Goal: Entertainment & Leisure: Consume media (video, audio)

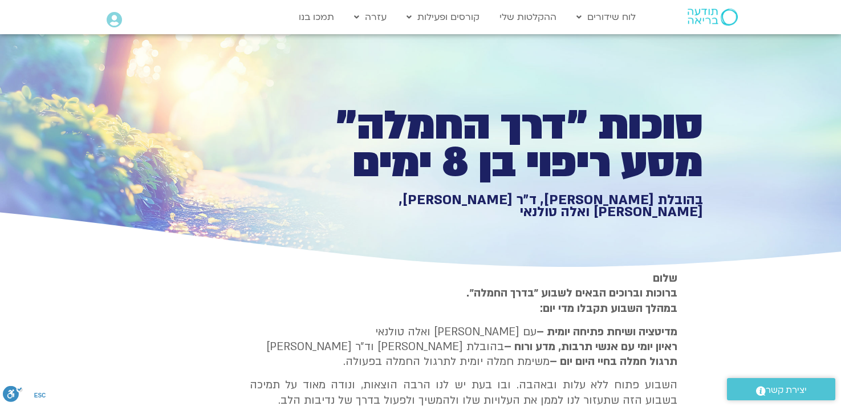
scroll to position [2178, 0]
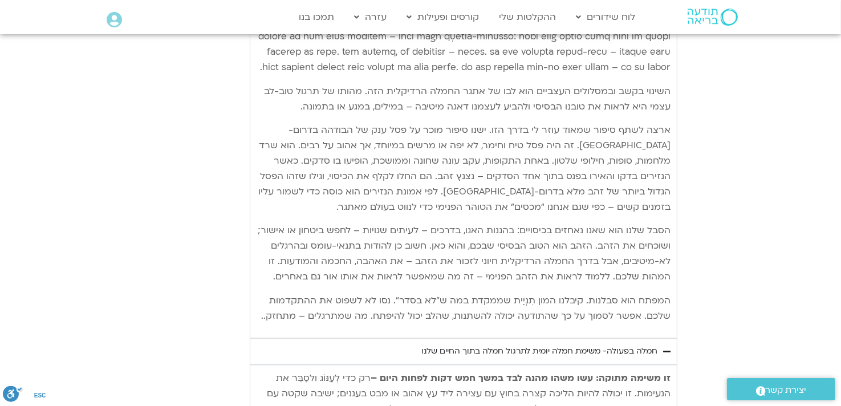
type input "1071.88"
type input "992.52"
type input "1071.88"
type input "992.52"
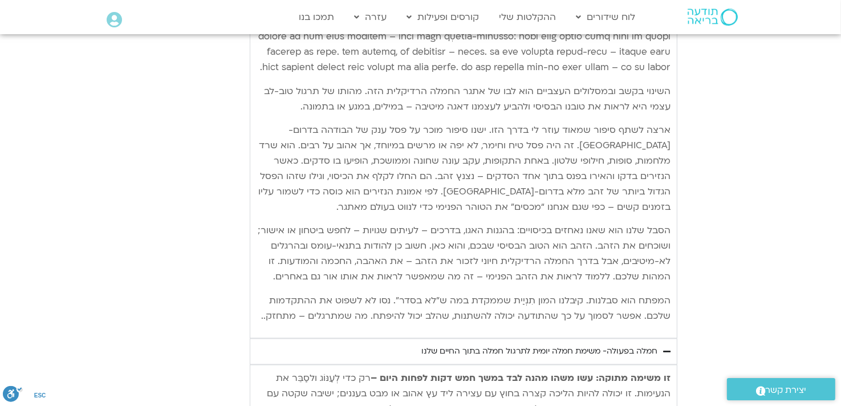
type input "1071.88"
type input "992.52"
type input "1071.88"
type input "992.52"
type input "1071.88"
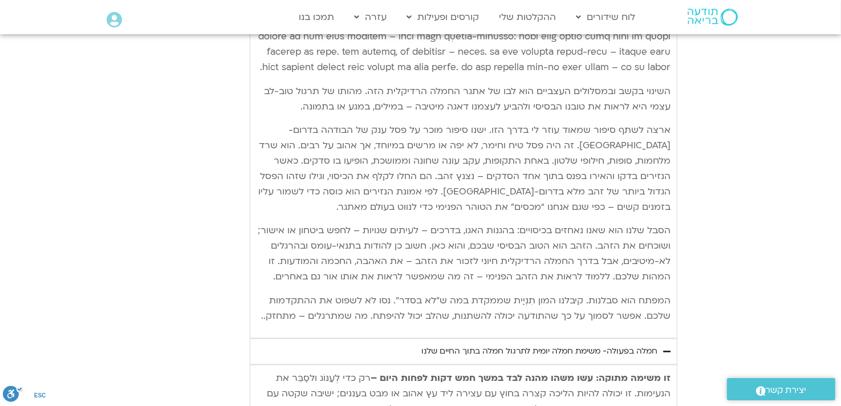
type input "992.52"
type input "1071.88"
type input "992.52"
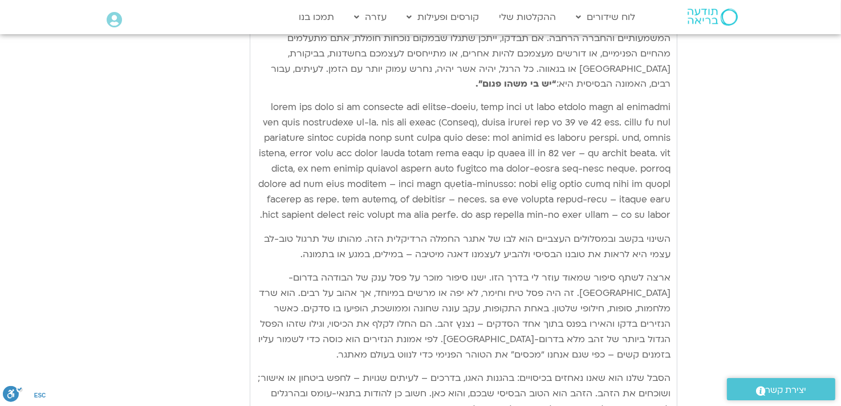
type input "1071.88"
type input "992.52"
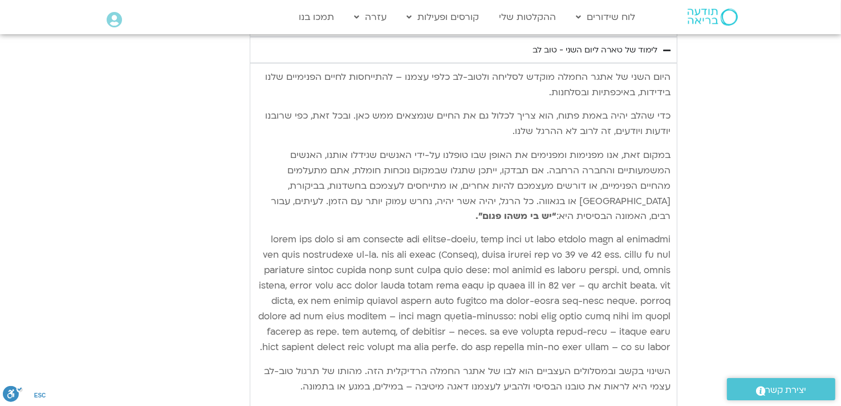
type input "1071.88"
type input "992.52"
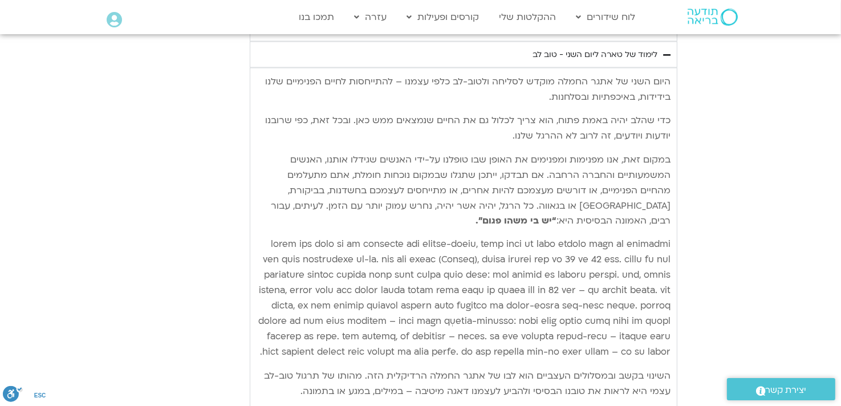
type input "1071.88"
type input "992.52"
type input "1071.88"
type input "992.52"
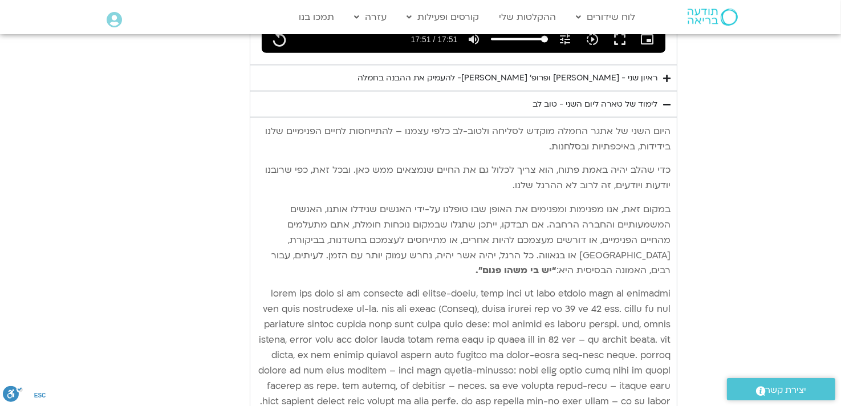
type input "1071.88"
type input "992.52"
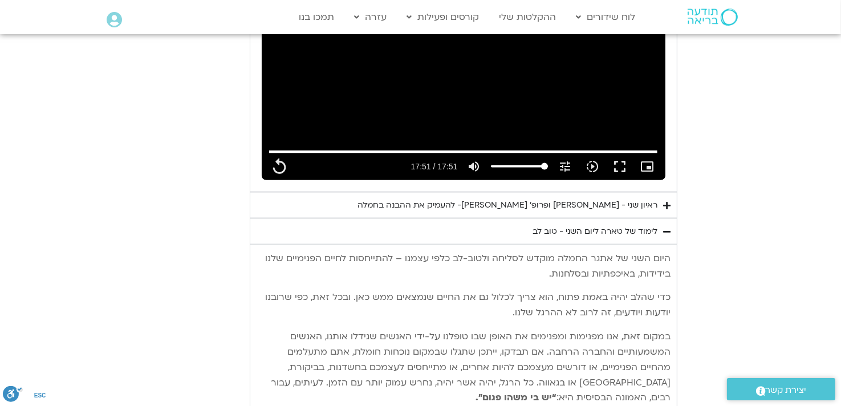
type input "1071.88"
type input "992.52"
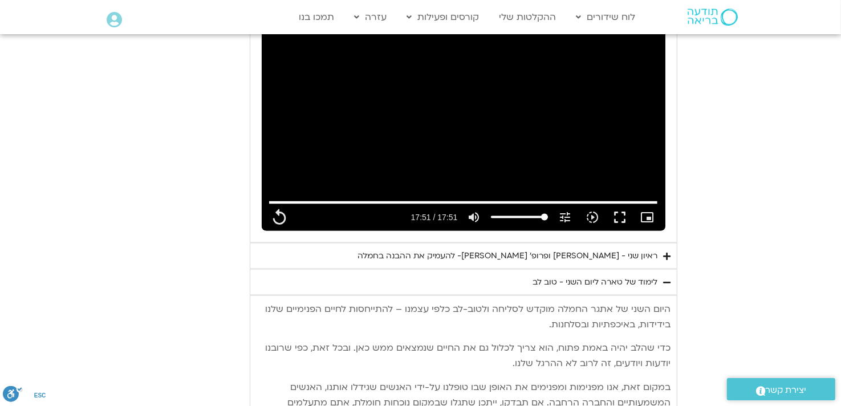
type input "1071.88"
type input "992.52"
type input "1071.88"
type input "992.52"
type input "1071.88"
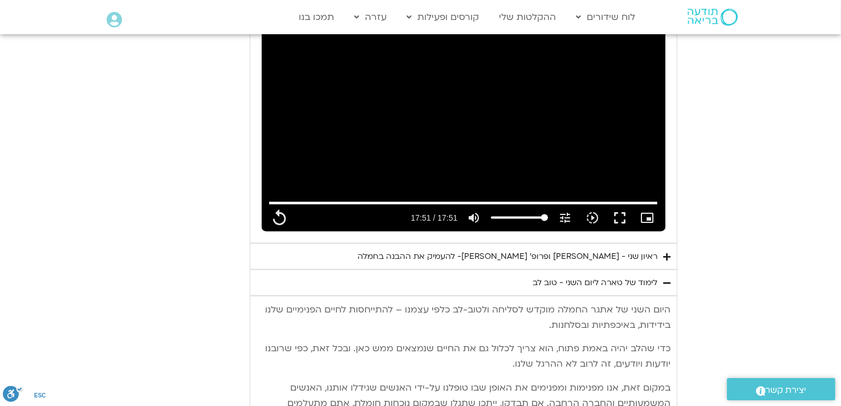
type input "992.52"
type input "1071.88"
type input "992.52"
type input "1071.88"
type input "992.52"
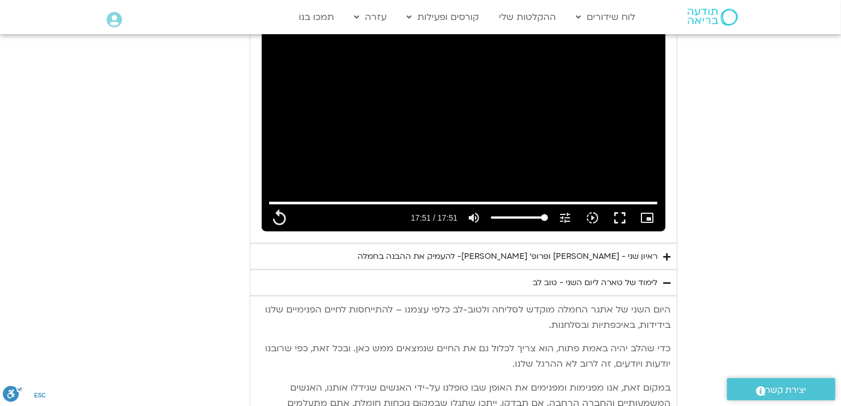
type input "1071.88"
type input "992.52"
type input "1071.88"
type input "992.52"
type input "1071.88"
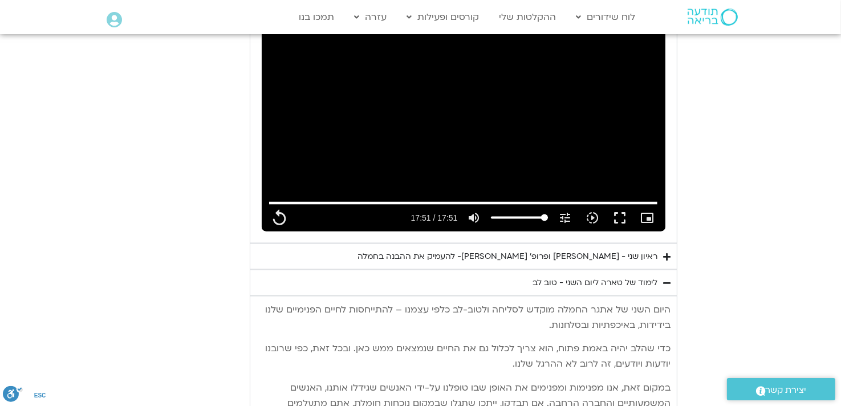
type input "992.52"
type input "1071.88"
type input "992.52"
type input "1071.88"
type input "992.52"
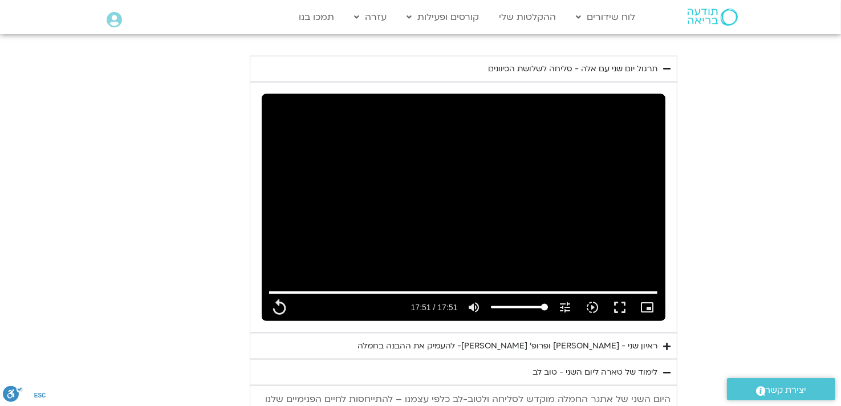
type input "1071.88"
type input "992.52"
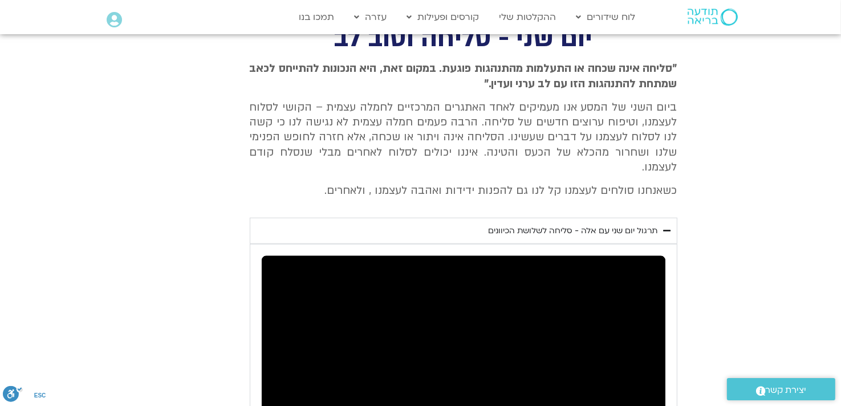
type input "1071.88"
type input "992.52"
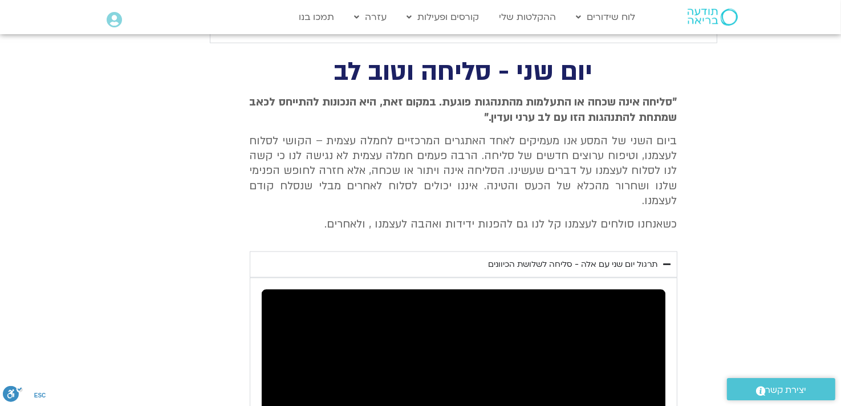
type input "1071.88"
type input "992.52"
type input "1071.88"
type input "992.52"
type input "1071.88"
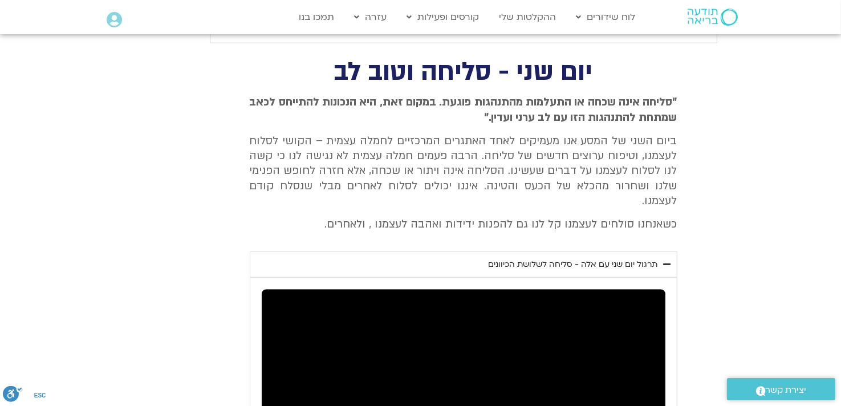
type input "992.52"
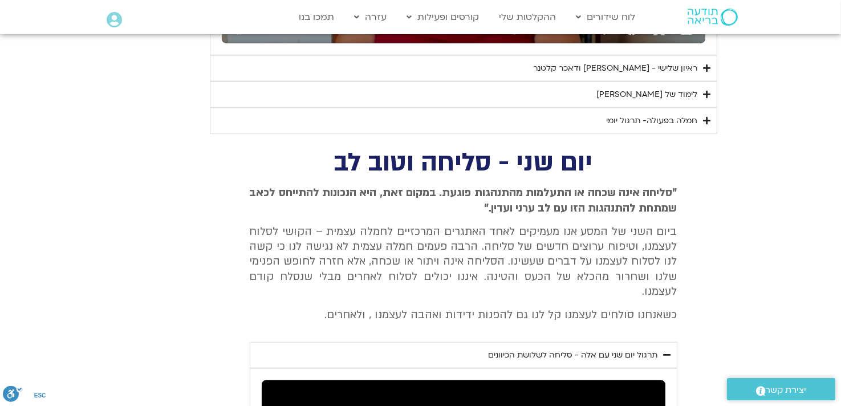
type input "1071.88"
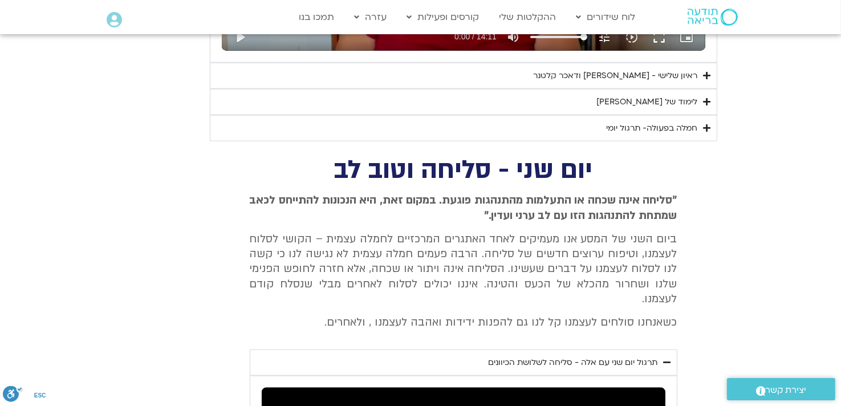
type input "992.52"
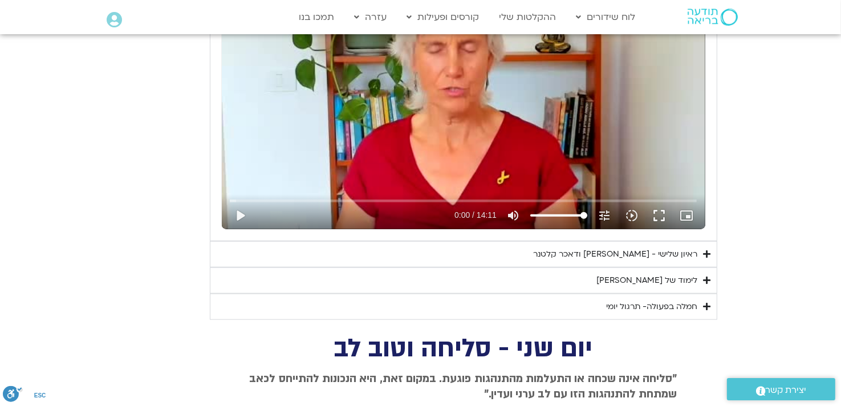
type input "1071.88"
type input "992.52"
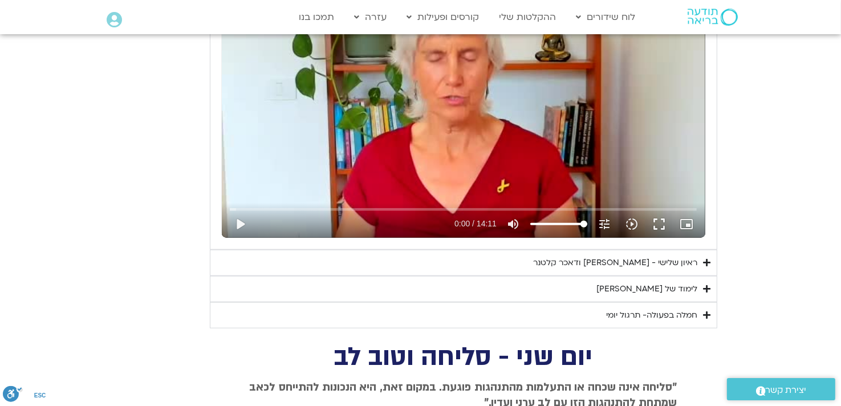
type input "1071.88"
type input "992.52"
type input "1071.88"
type input "992.52"
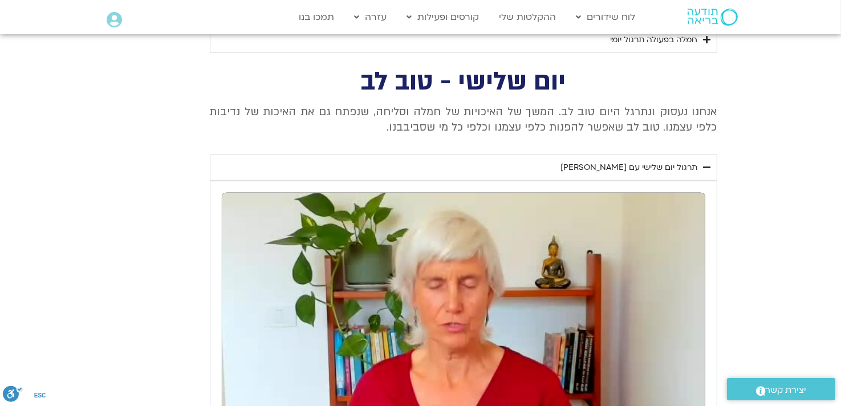
type input "1071.88"
type input "992.52"
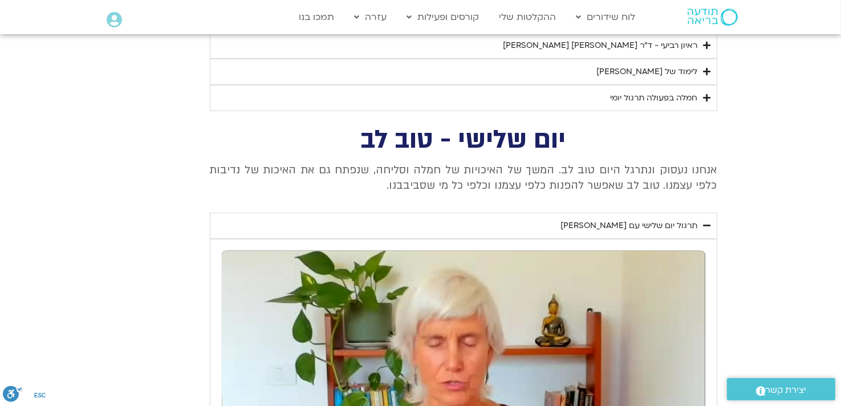
type input "1071.88"
type input "992.52"
type input "1071.88"
type input "992.52"
type input "1071.88"
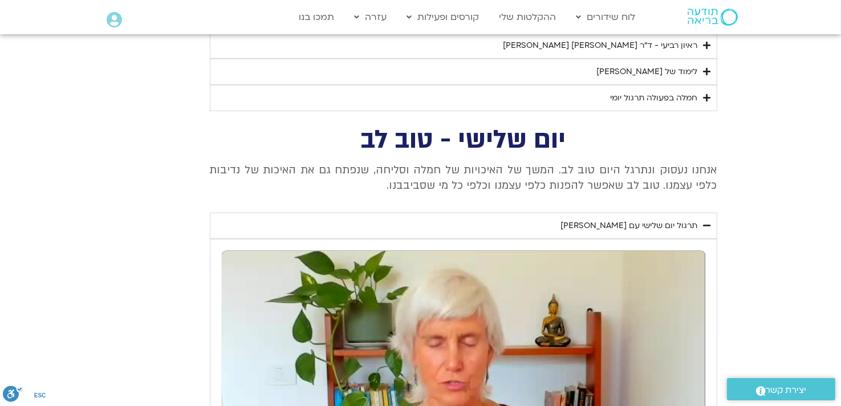
type input "992.52"
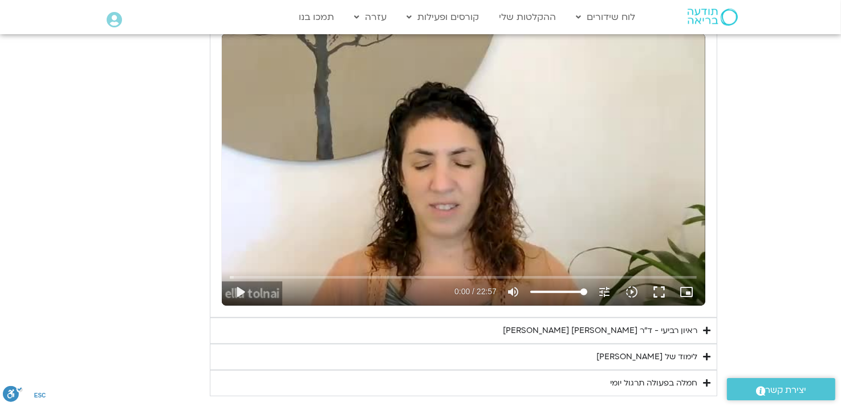
type input "1071.88"
type input "992.52"
type input "1071.88"
type input "992.52"
type input "1071.88"
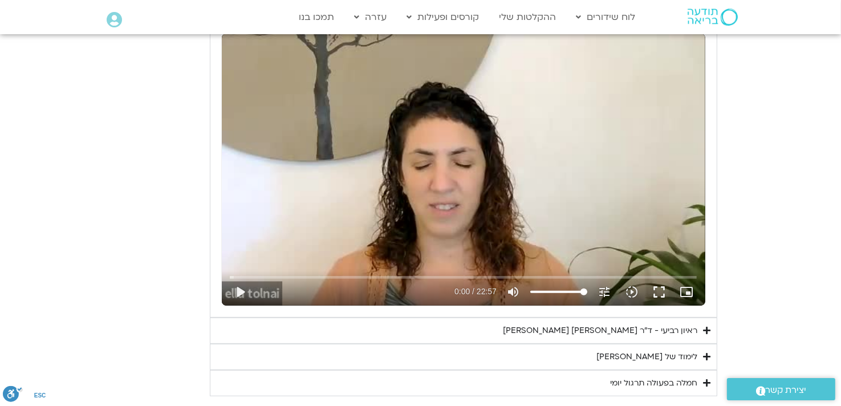
type input "992.52"
type input "1071.88"
type input "992.52"
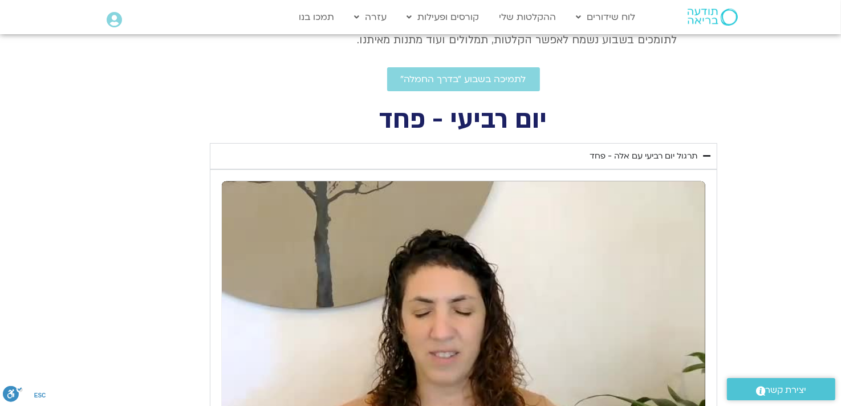
type input "1071.88"
type input "992.52"
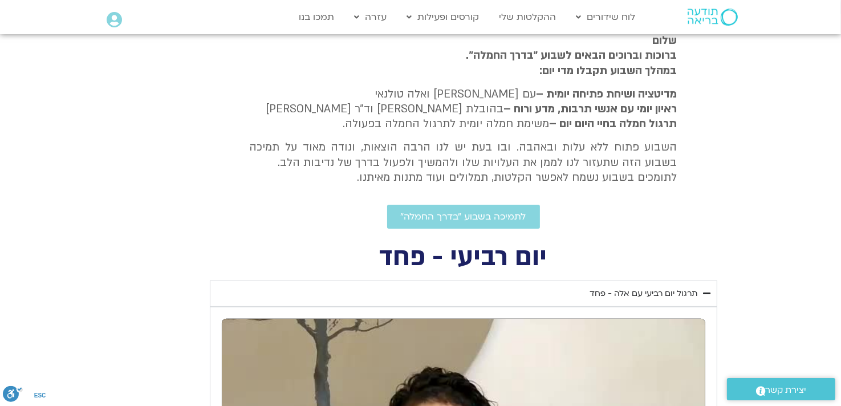
type input "1071.88"
type input "992.52"
type input "1071.88"
type input "992.52"
type input "1071.88"
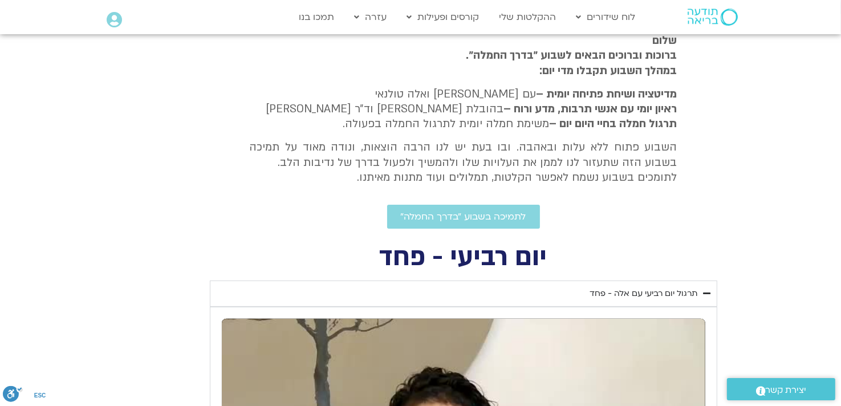
type input "992.52"
type input "1071.88"
type input "992.52"
type input "1071.88"
type input "992.52"
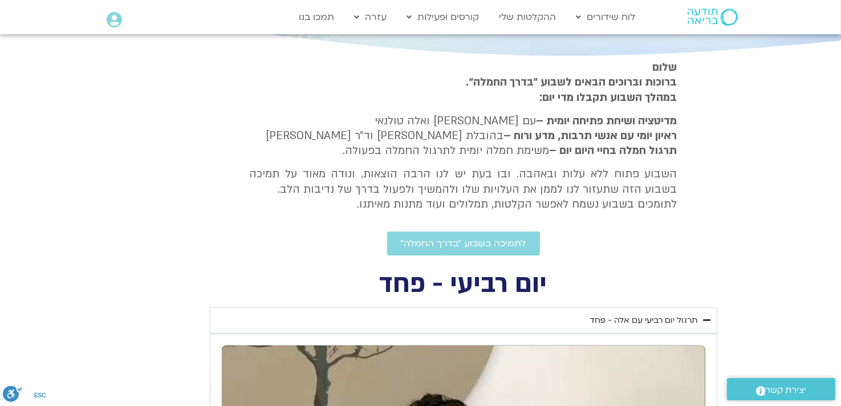
type input "1071.88"
type input "992.52"
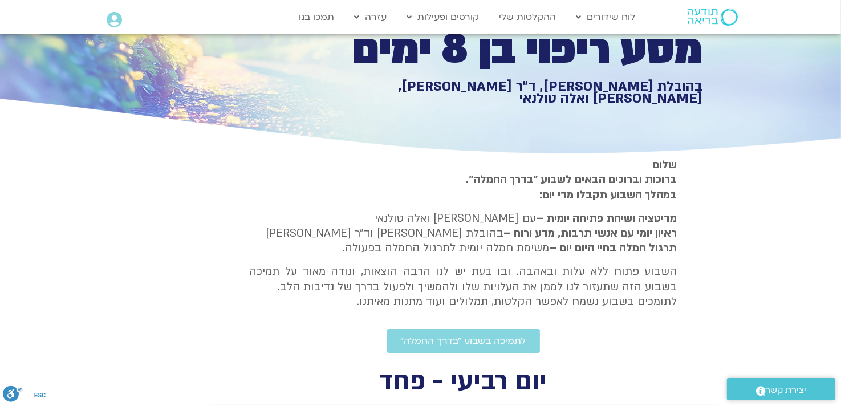
type input "1071.88"
type input "992.52"
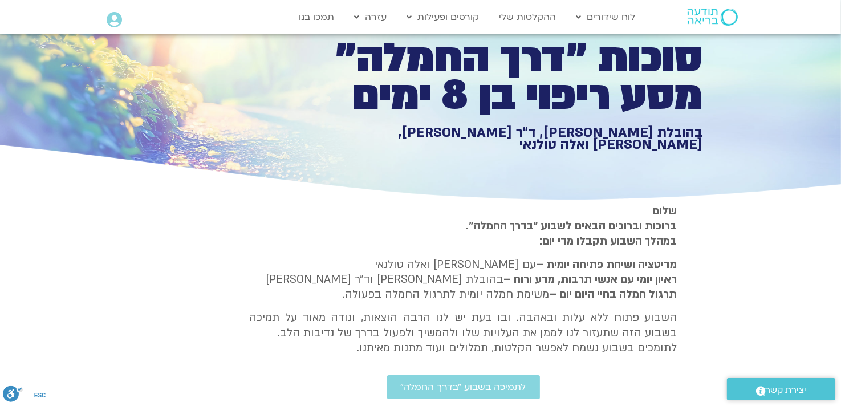
type input "1071.88"
type input "992.52"
type input "1071.88"
type input "992.52"
type input "1071.88"
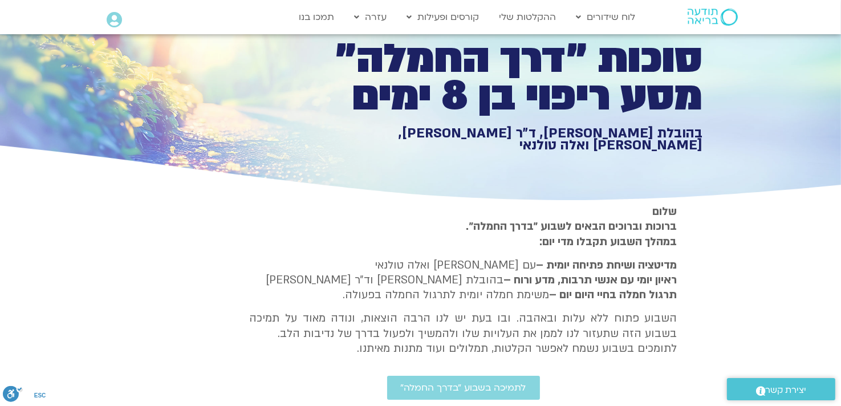
type input "992.52"
type input "1071.88"
type input "992.52"
type input "1071.88"
type input "992.52"
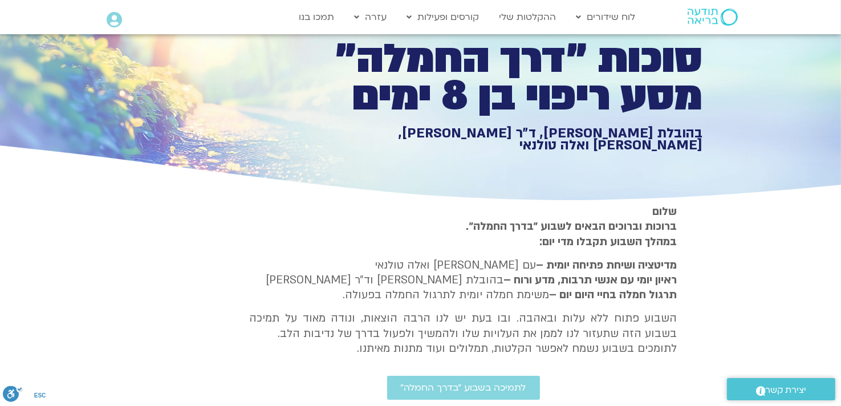
type input "1071.88"
type input "992.52"
type input "1071.88"
type input "992.52"
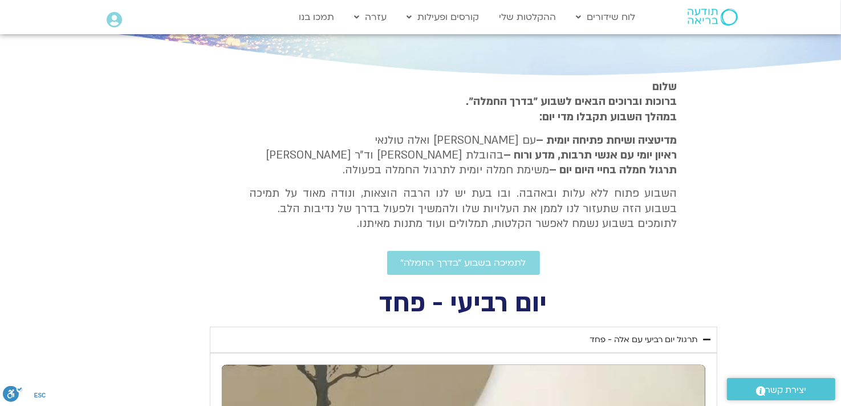
type input "1071.88"
type input "992.52"
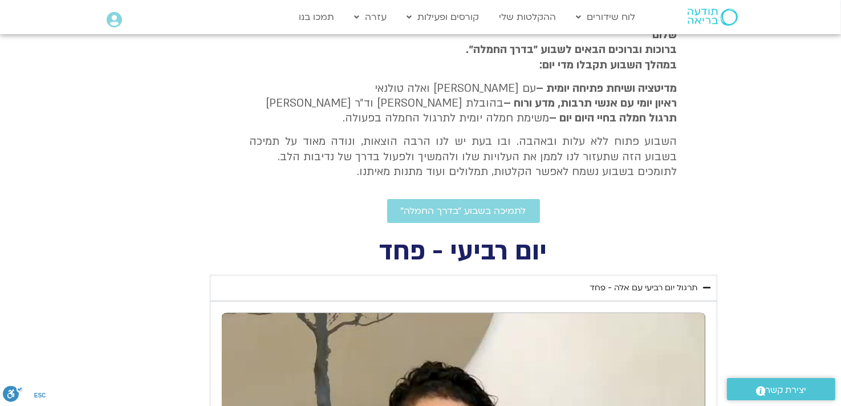
type input "1071.88"
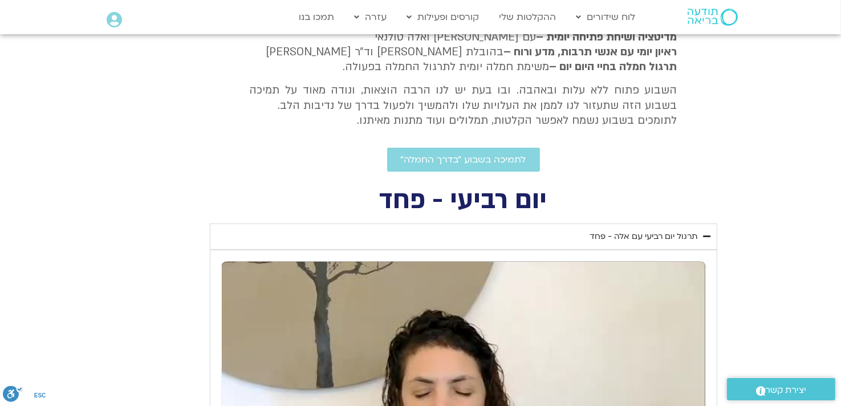
type input "992.52"
type input "1071.88"
type input "992.52"
type input "1071.88"
type input "992.52"
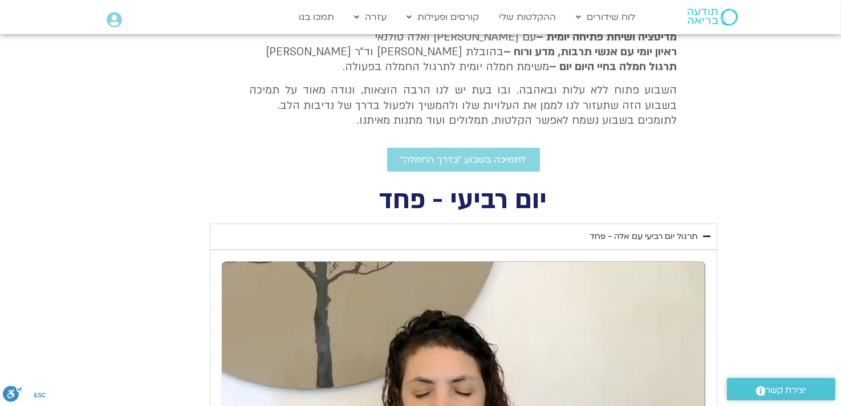
type input "1071.88"
type input "992.52"
type input "1071.88"
type input "992.52"
type input "1071.88"
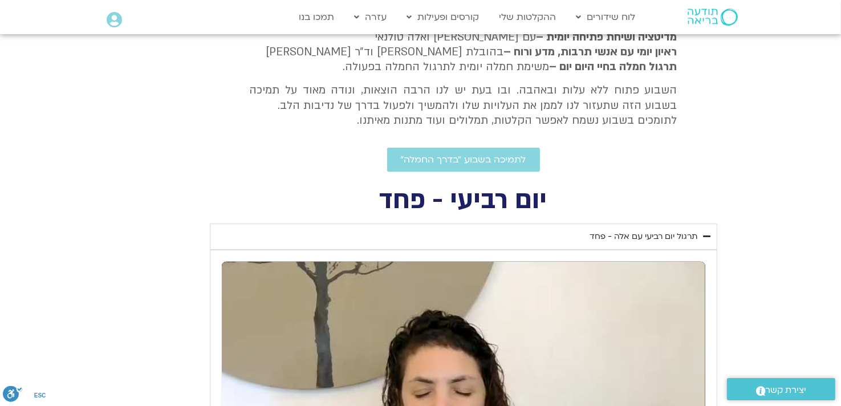
type input "992.52"
type input "1071.88"
type input "992.52"
type input "1071.88"
type input "992.52"
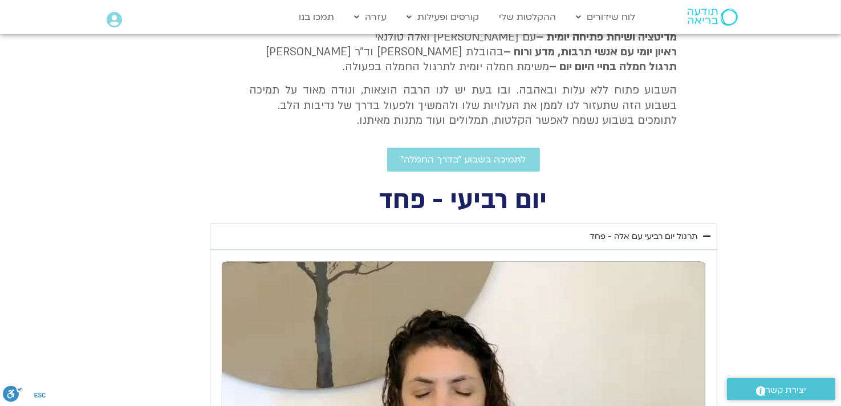
type input "1071.88"
type input "992.52"
type input "1071.88"
type input "992.52"
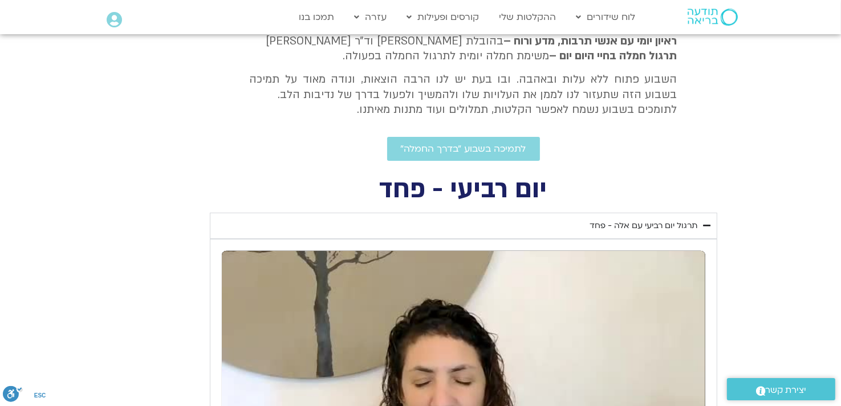
type input "1071.88"
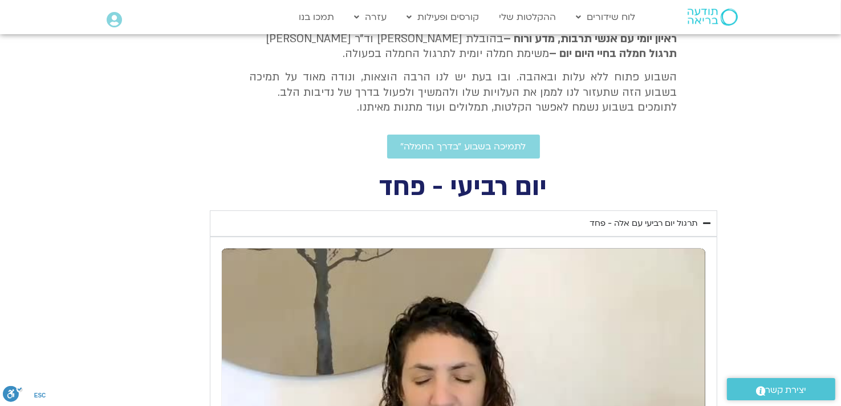
type input "992.52"
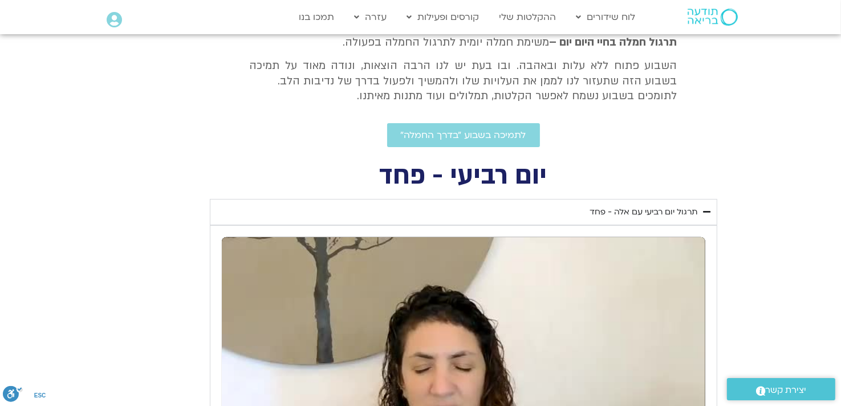
type input "1071.88"
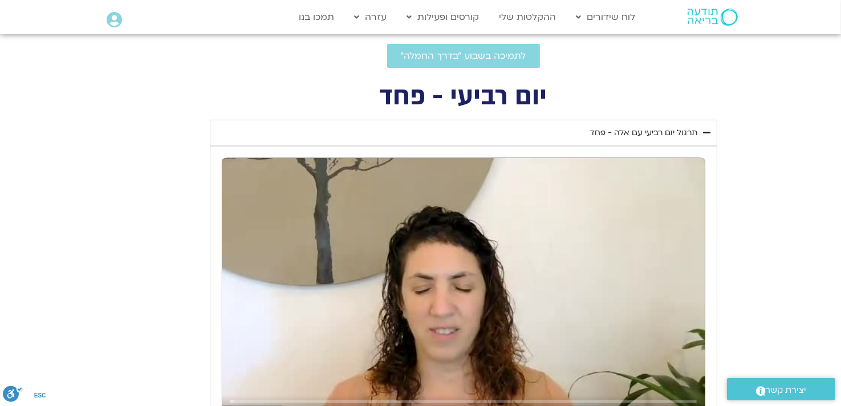
type input "992.52"
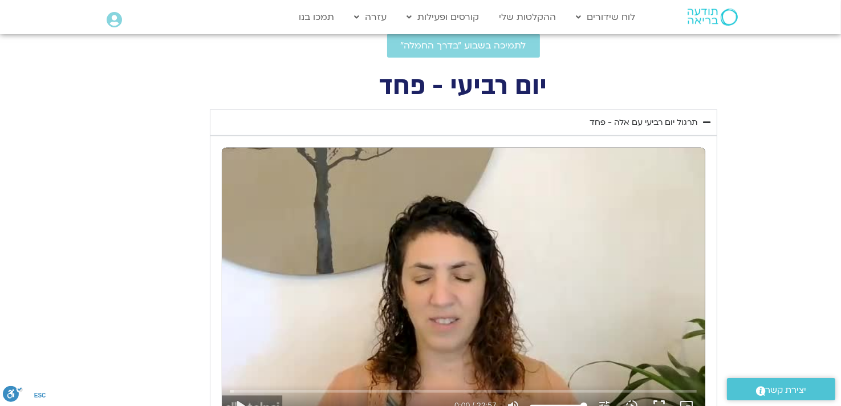
type input "1071.88"
type input "992.52"
type input "1071.88"
type input "992.52"
type input "1071.88"
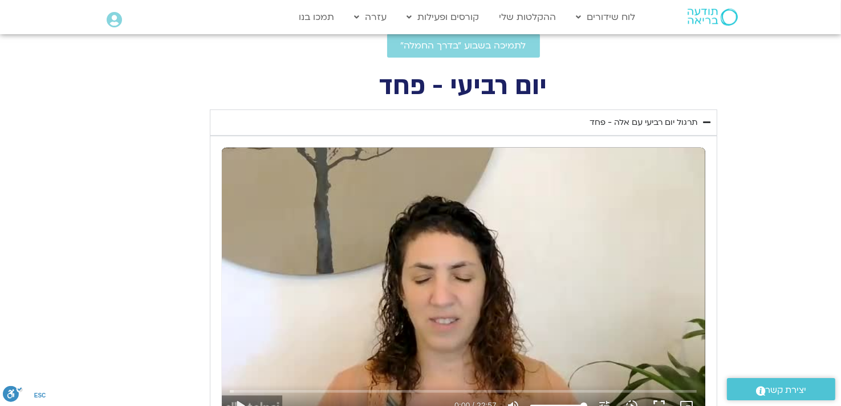
type input "992.52"
type input "1071.88"
type input "992.52"
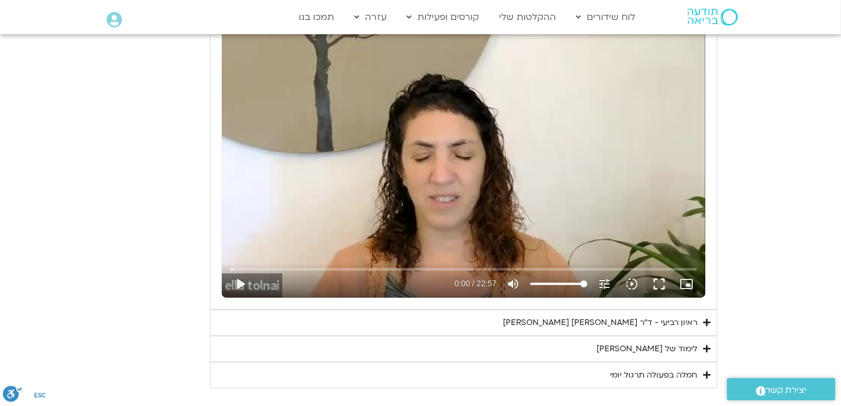
type input "1071.88"
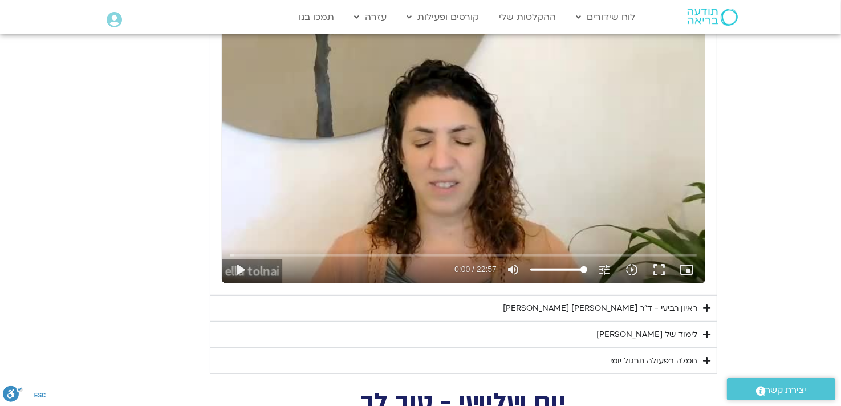
type input "992.52"
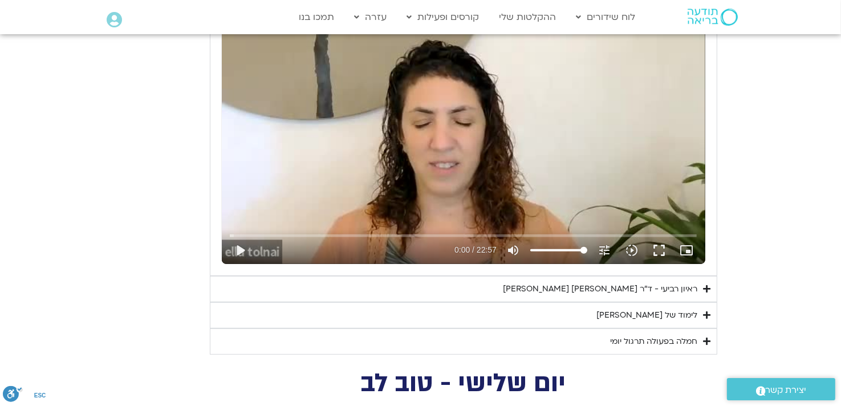
scroll to position [580, 0]
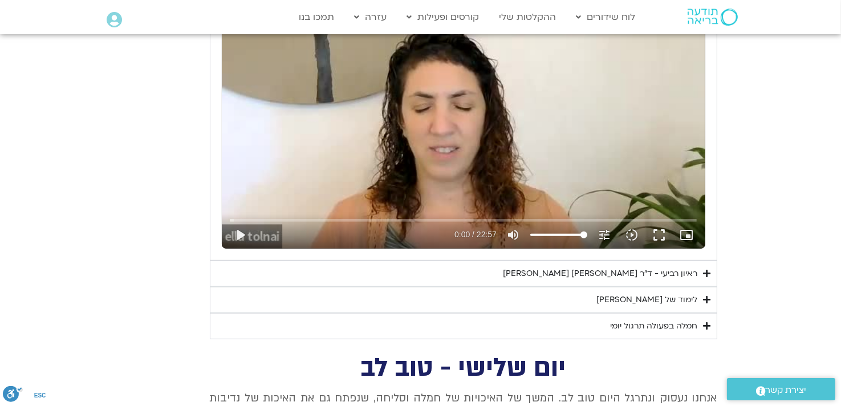
type input "1071.88"
type input "992.52"
type input "1071.88"
type input "992.52"
type input "1071.88"
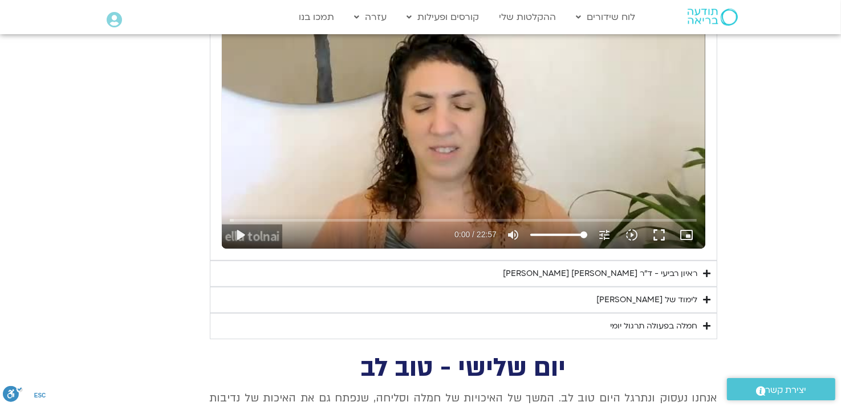
type input "992.52"
type input "1071.88"
type input "992.52"
type input "1071.88"
type input "992.52"
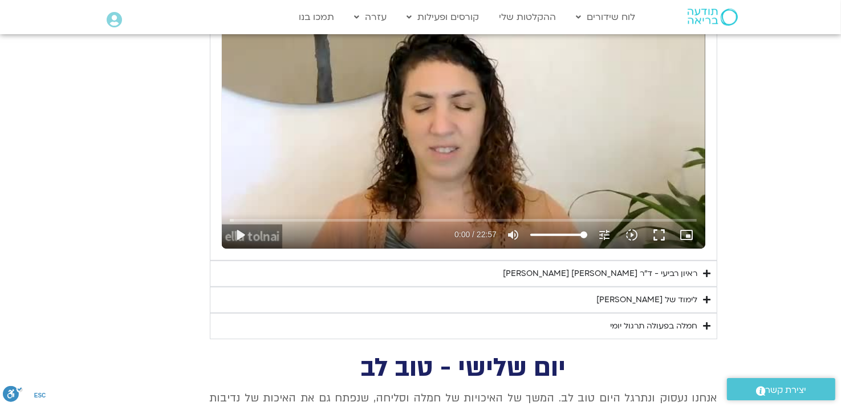
type input "1071.88"
type input "992.52"
type input "1071.88"
type input "992.52"
type input "1071.88"
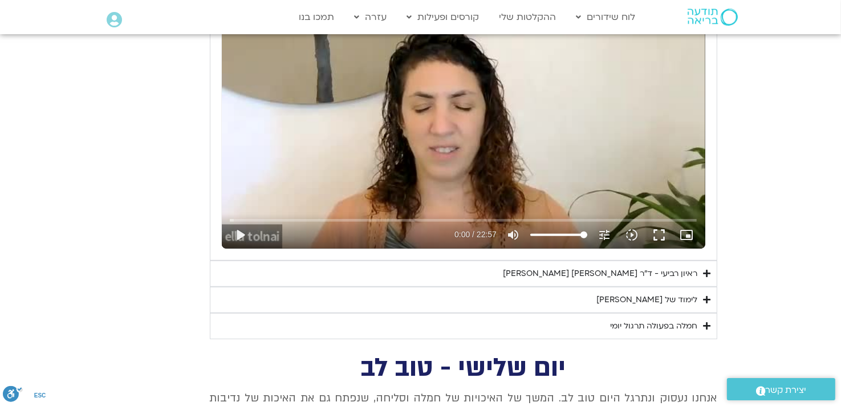
type input "992.52"
type input "1071.88"
type input "992.52"
type input "1071.88"
type input "992.52"
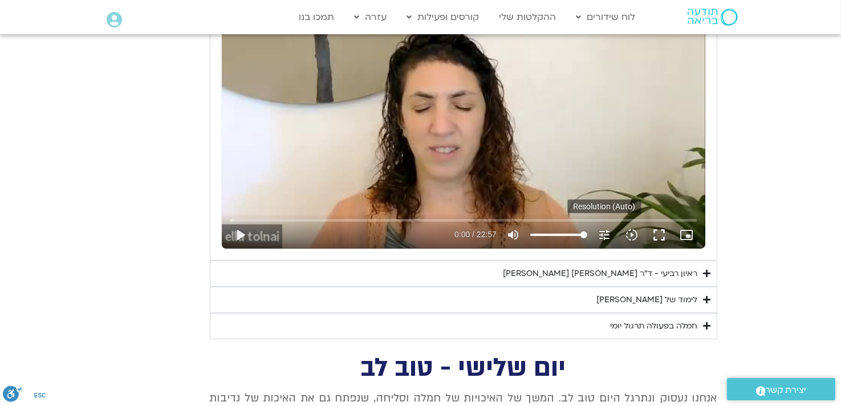
type input "1071.88"
type input "992.52"
type input "1071.88"
type input "992.52"
type input "1071.88"
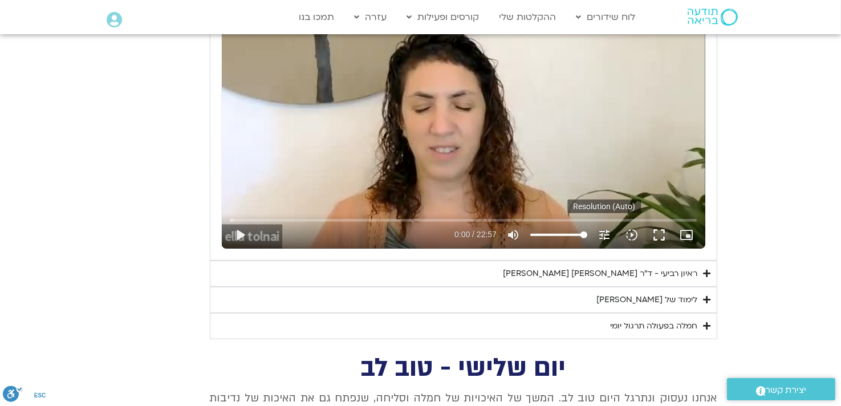
type input "992.52"
type input "1071.88"
type input "992.52"
type input "1071.88"
type input "992.52"
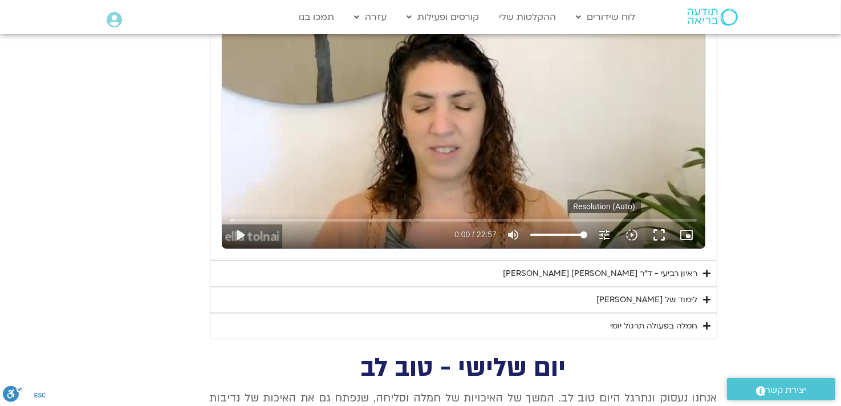
type input "1071.88"
type input "992.52"
type input "1071.88"
type input "992.52"
type input "1071.88"
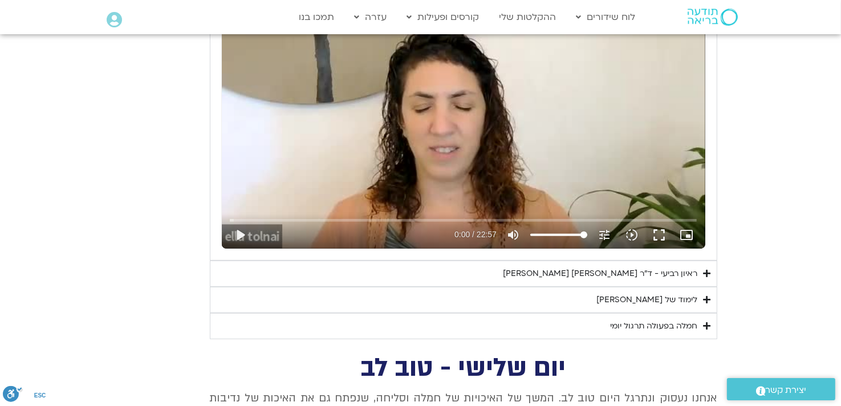
type input "992.52"
type input "1071.88"
type input "992.52"
type input "1071.88"
type input "992.52"
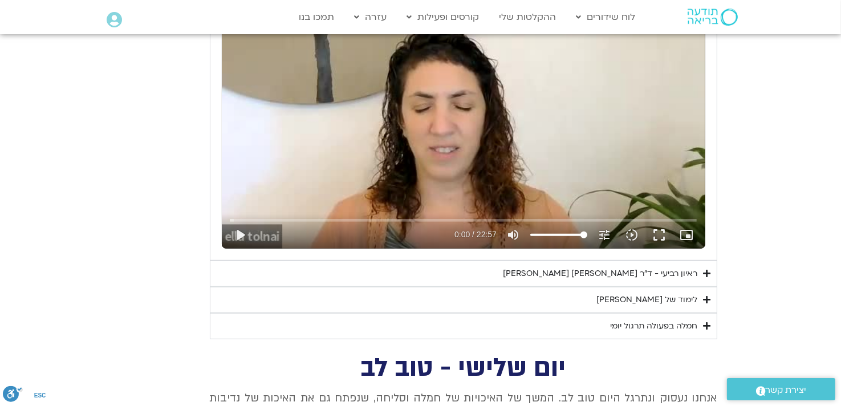
type input "1071.88"
type input "992.52"
type input "1071.88"
type input "992.52"
type input "1071.88"
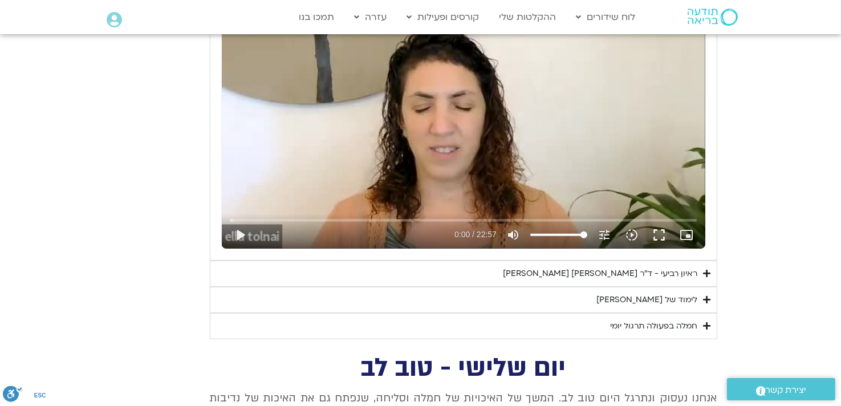
type input "992.52"
type input "1071.88"
type input "992.52"
type input "1071.88"
type input "992.52"
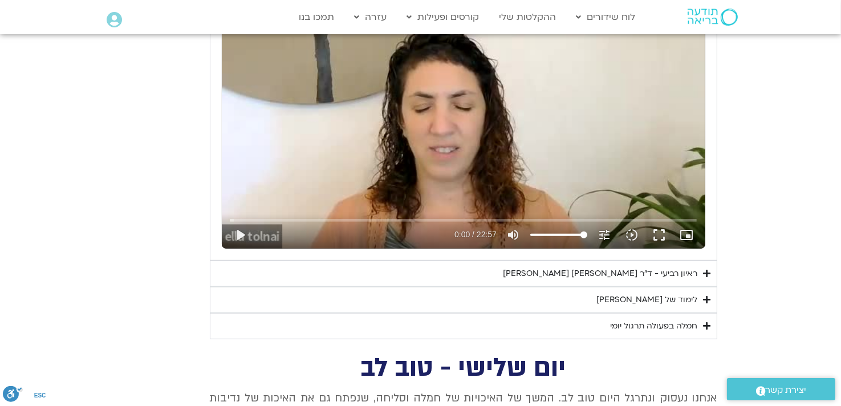
type input "1071.88"
type input "992.52"
type input "1071.88"
type input "992.52"
type input "1071.88"
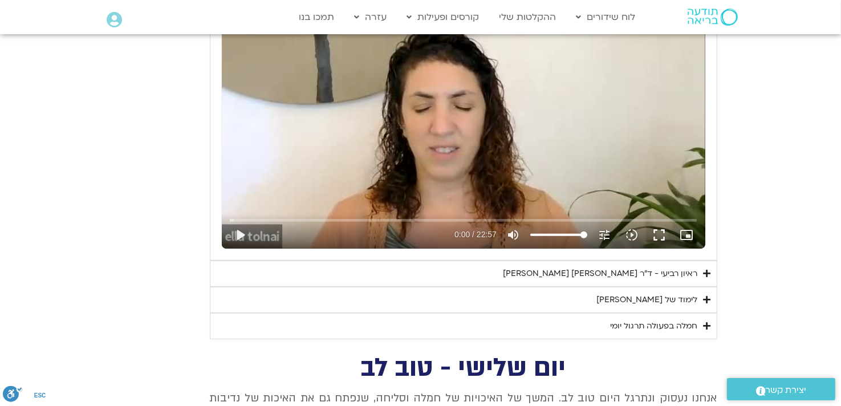
type input "992.52"
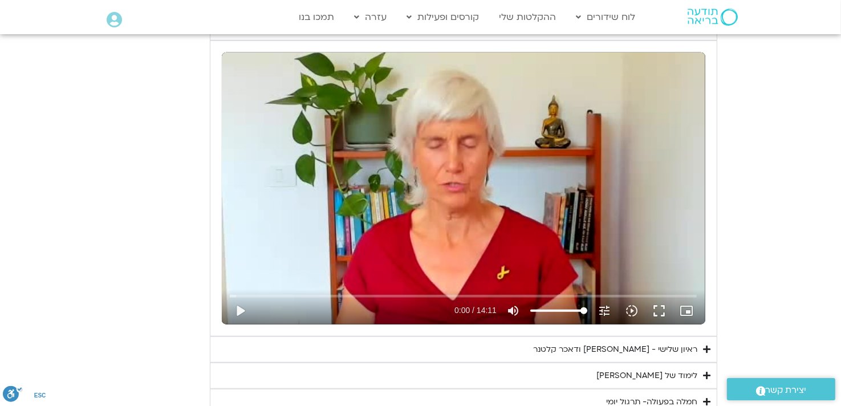
scroll to position [1037, 0]
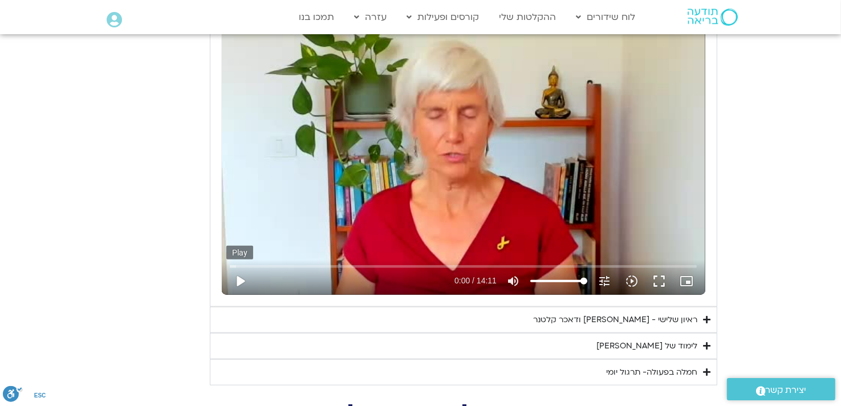
click at [240, 277] on button "play_arrow" at bounding box center [239, 281] width 27 height 27
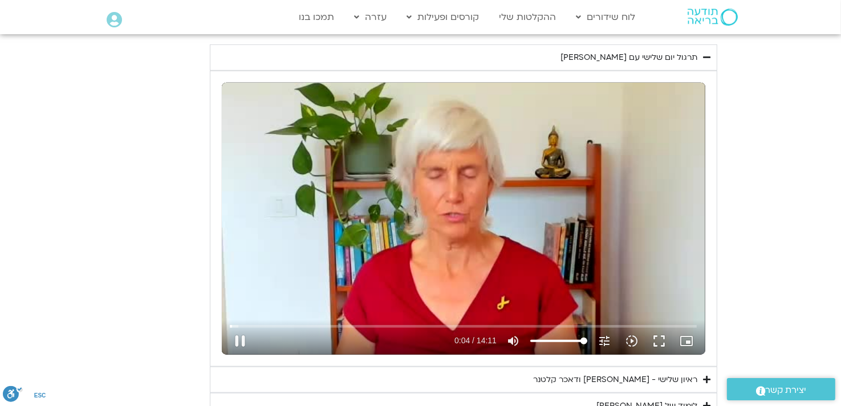
scroll to position [980, 0]
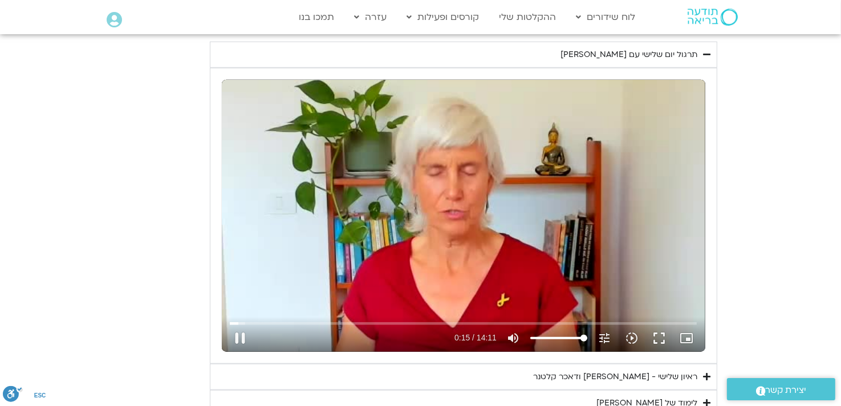
click at [582, 336] on input "Volume" at bounding box center [559, 338] width 57 height 7
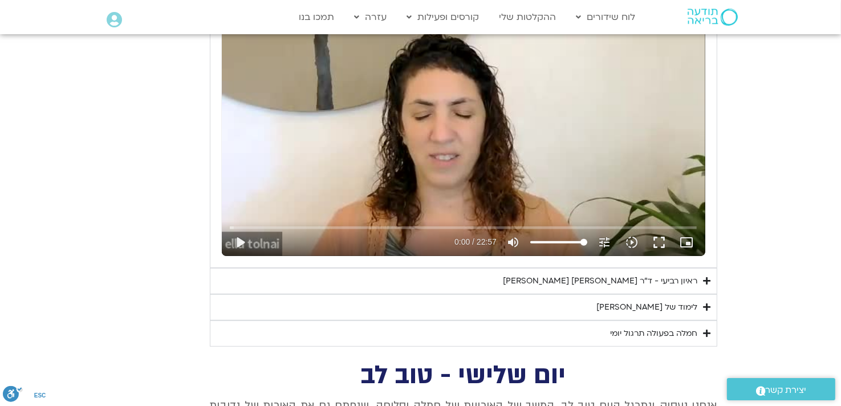
scroll to position [523, 0]
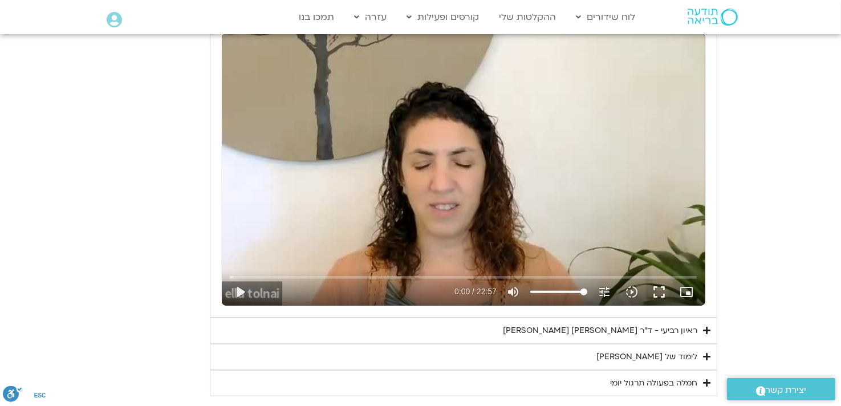
click at [706, 330] on icon "Accordion. Open links with Enter or Space, close with Escape, and navigate with…" at bounding box center [707, 330] width 7 height 9
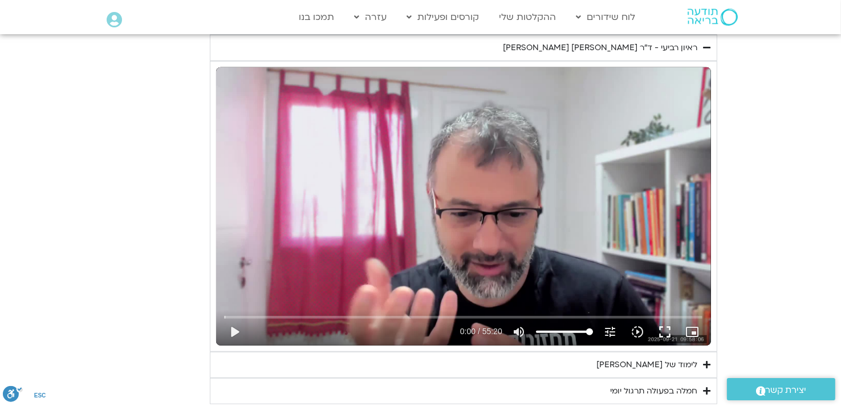
scroll to position [808, 0]
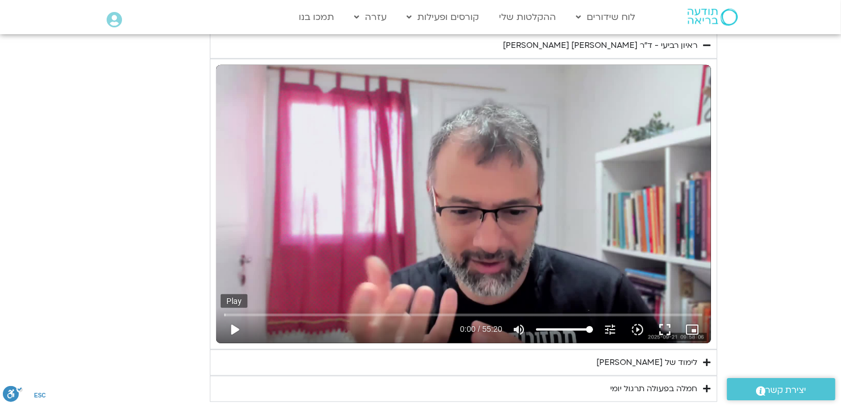
click at [235, 330] on button "play_arrow" at bounding box center [234, 329] width 27 height 27
click at [234, 329] on button "pause" at bounding box center [234, 329] width 27 height 27
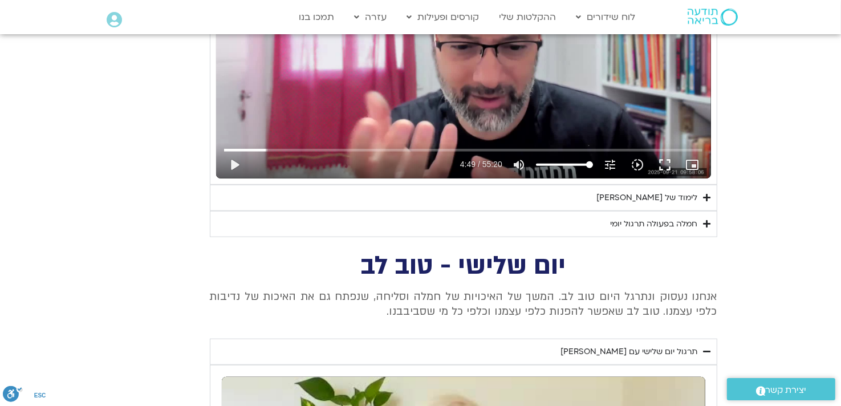
scroll to position [980, 0]
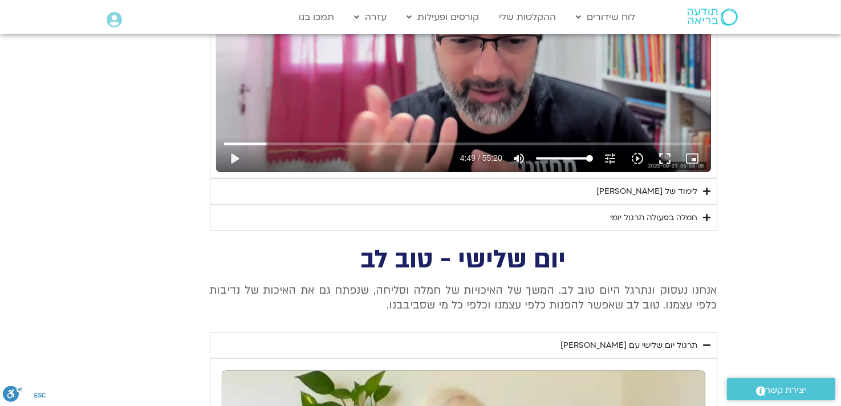
click at [705, 189] on icon "Accordion. Open links with Enter or Space, close with Escape, and navigate with…" at bounding box center [707, 191] width 7 height 9
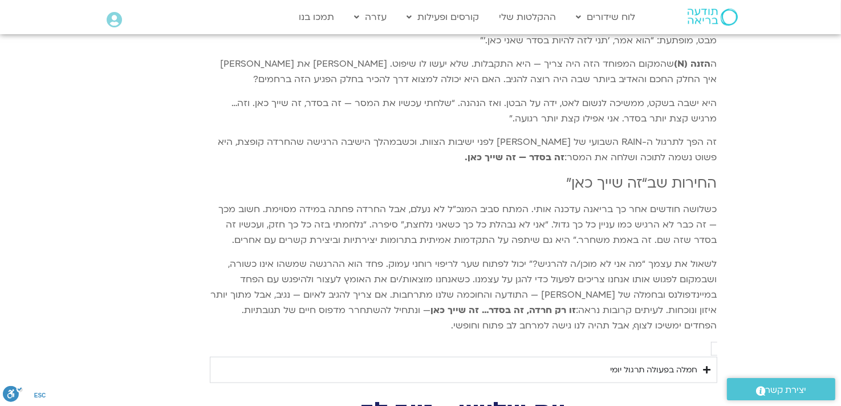
scroll to position [1664, 0]
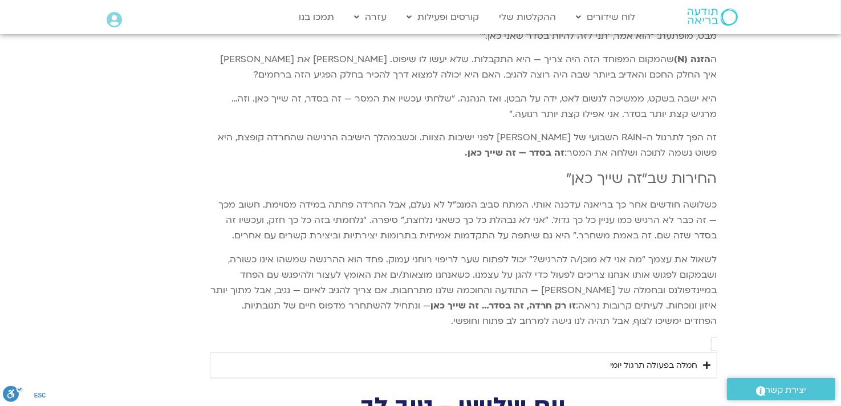
click at [705, 361] on icon "Accordion. Open links with Enter or Space, close with Escape, and navigate with…" at bounding box center [707, 365] width 7 height 9
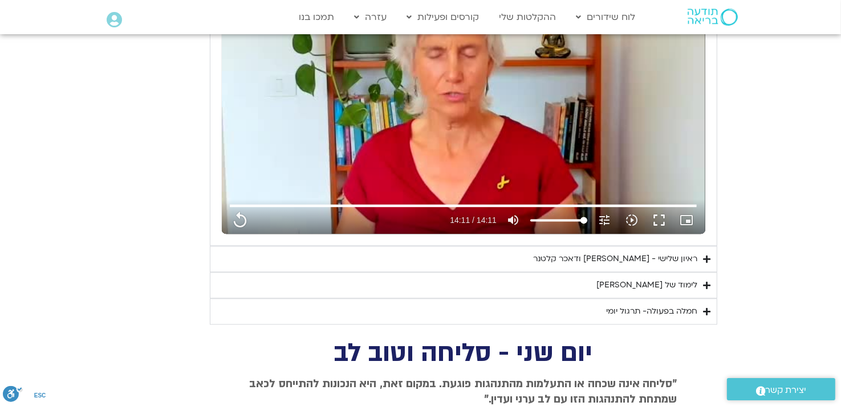
scroll to position [2406, 0]
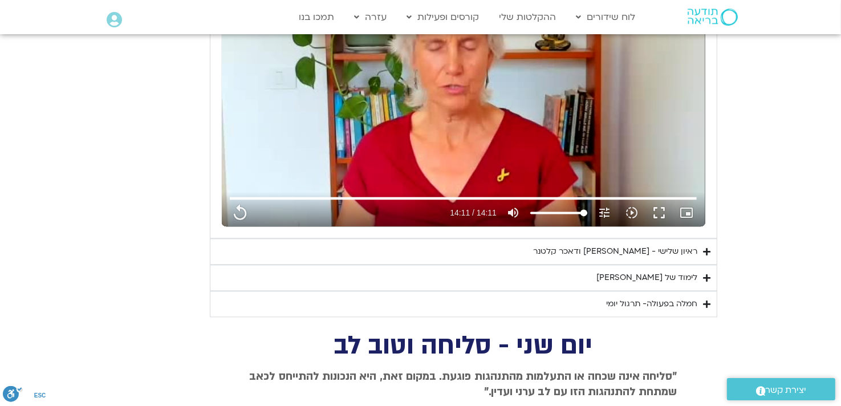
click at [709, 274] on icon "Accordion. Open links with Enter or Space, close with Escape, and navigate with…" at bounding box center [707, 278] width 7 height 9
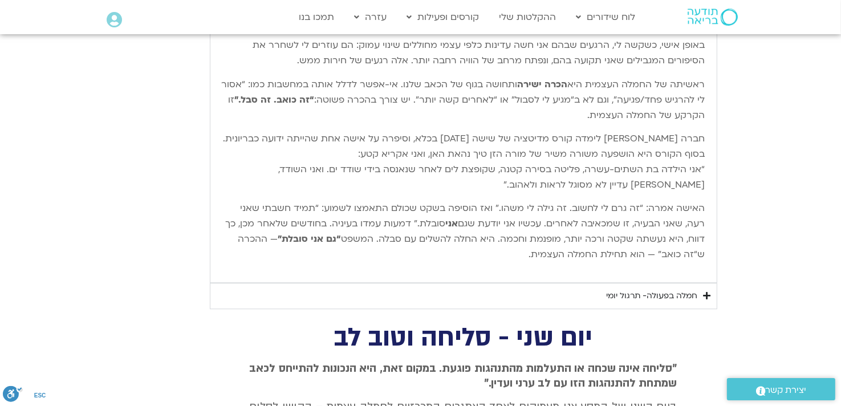
scroll to position [2805, 0]
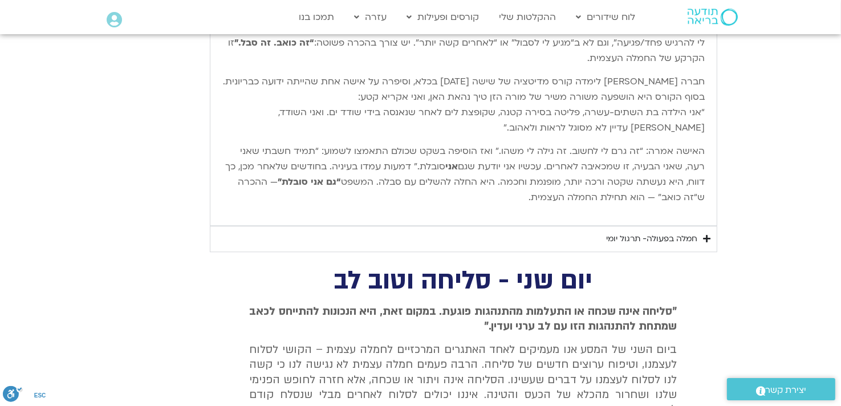
click at [710, 234] on icon "Accordion. Open links with Enter or Space, close with Escape, and navigate with…" at bounding box center [707, 238] width 7 height 9
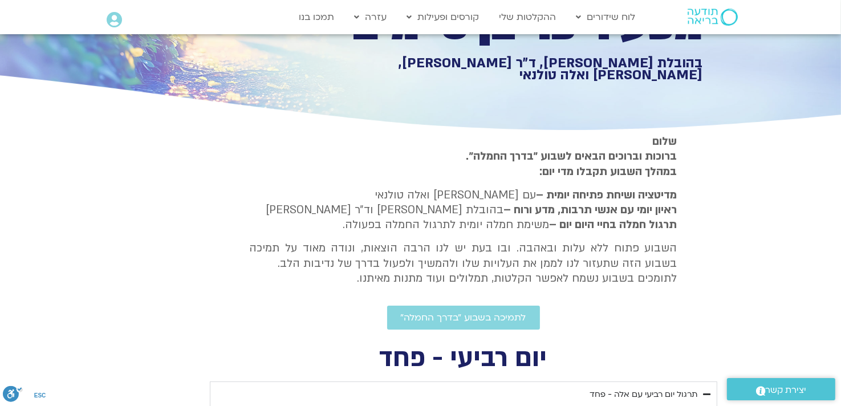
scroll to position [124, 0]
